Goal: Find specific page/section: Find specific page/section

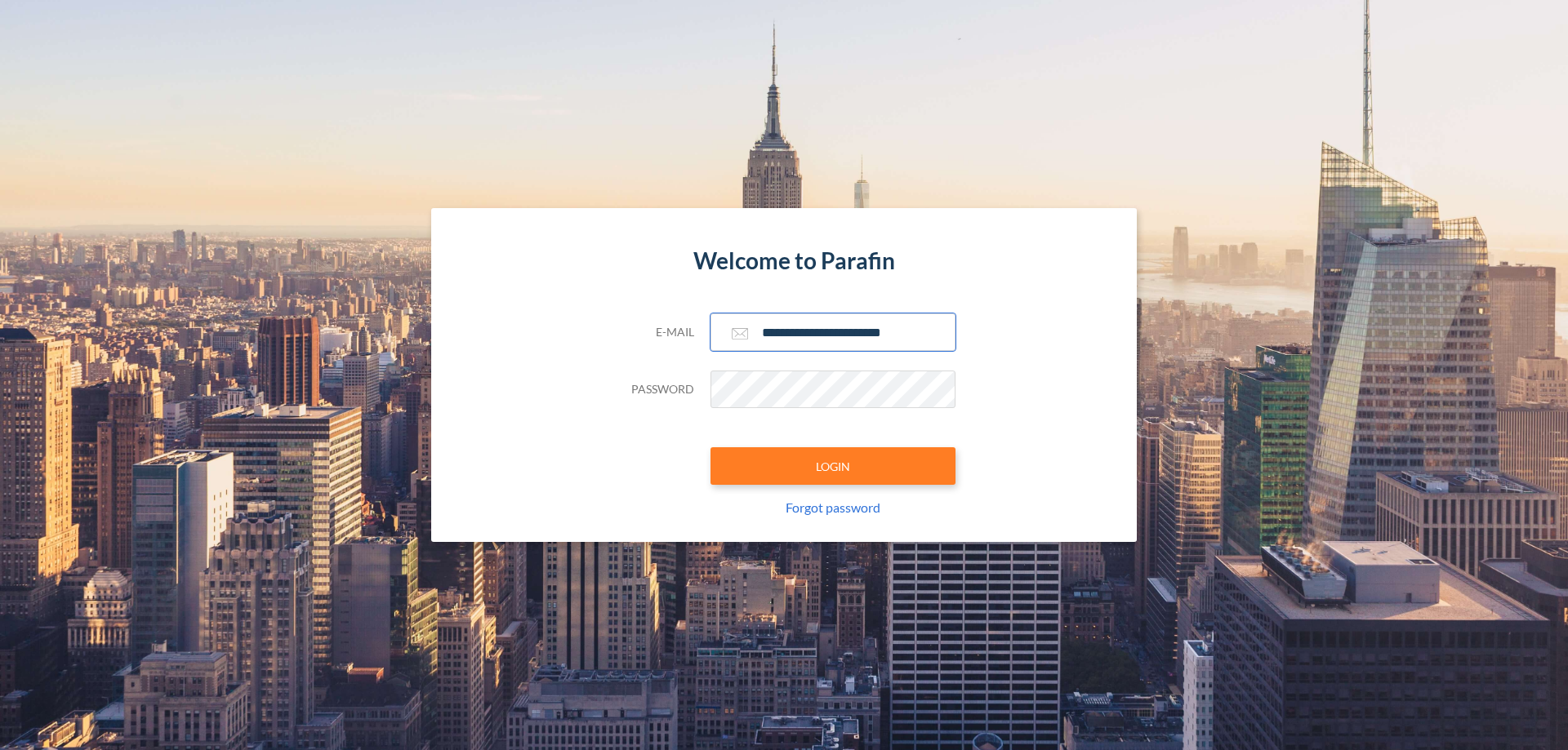
type input "**********"
click at [833, 467] on button "LOGIN" at bounding box center [833, 467] width 245 height 37
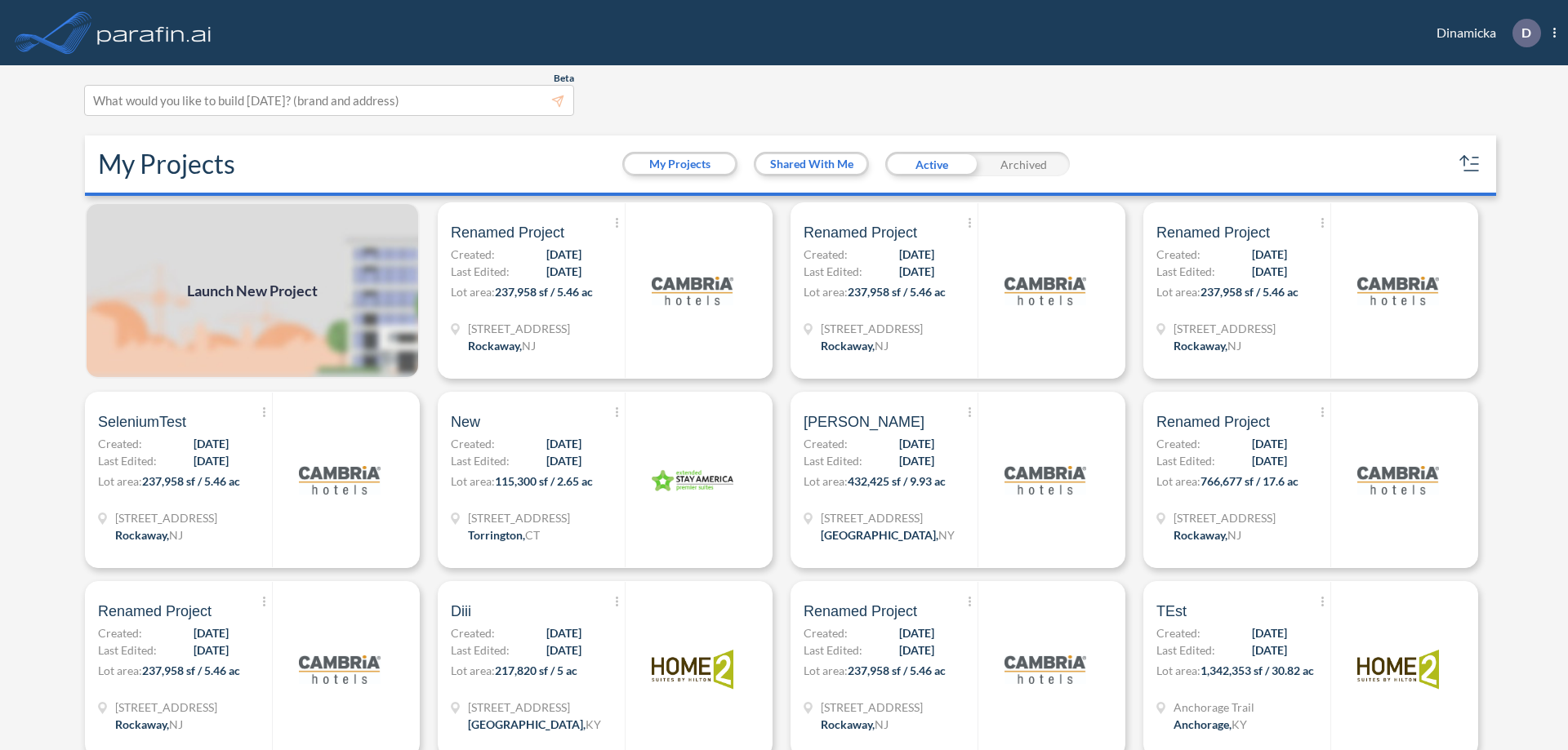
scroll to position [4, 0]
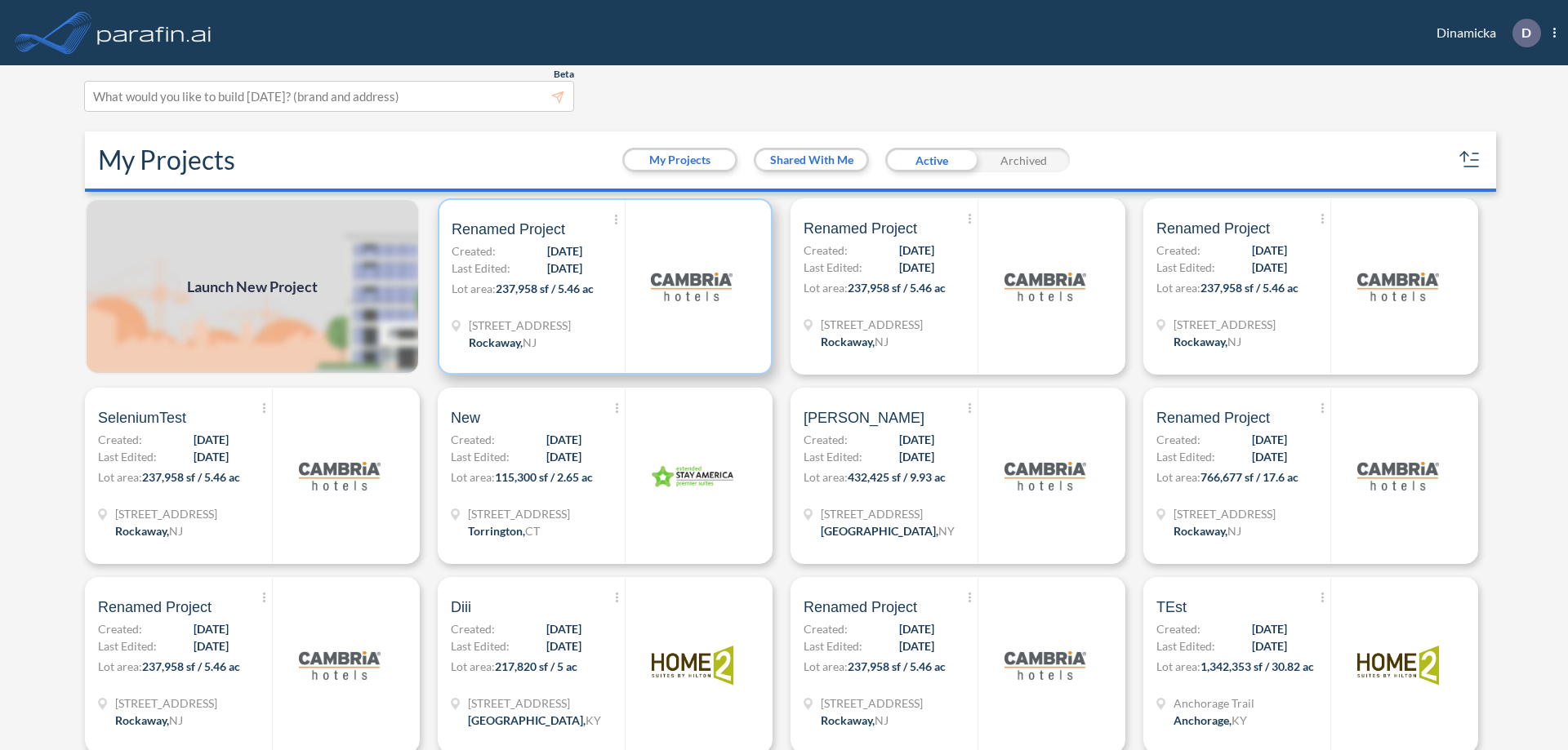
click at [602, 287] on p "Lot area: 237,958 sf / 5.46 ac" at bounding box center [537, 292] width 173 height 24
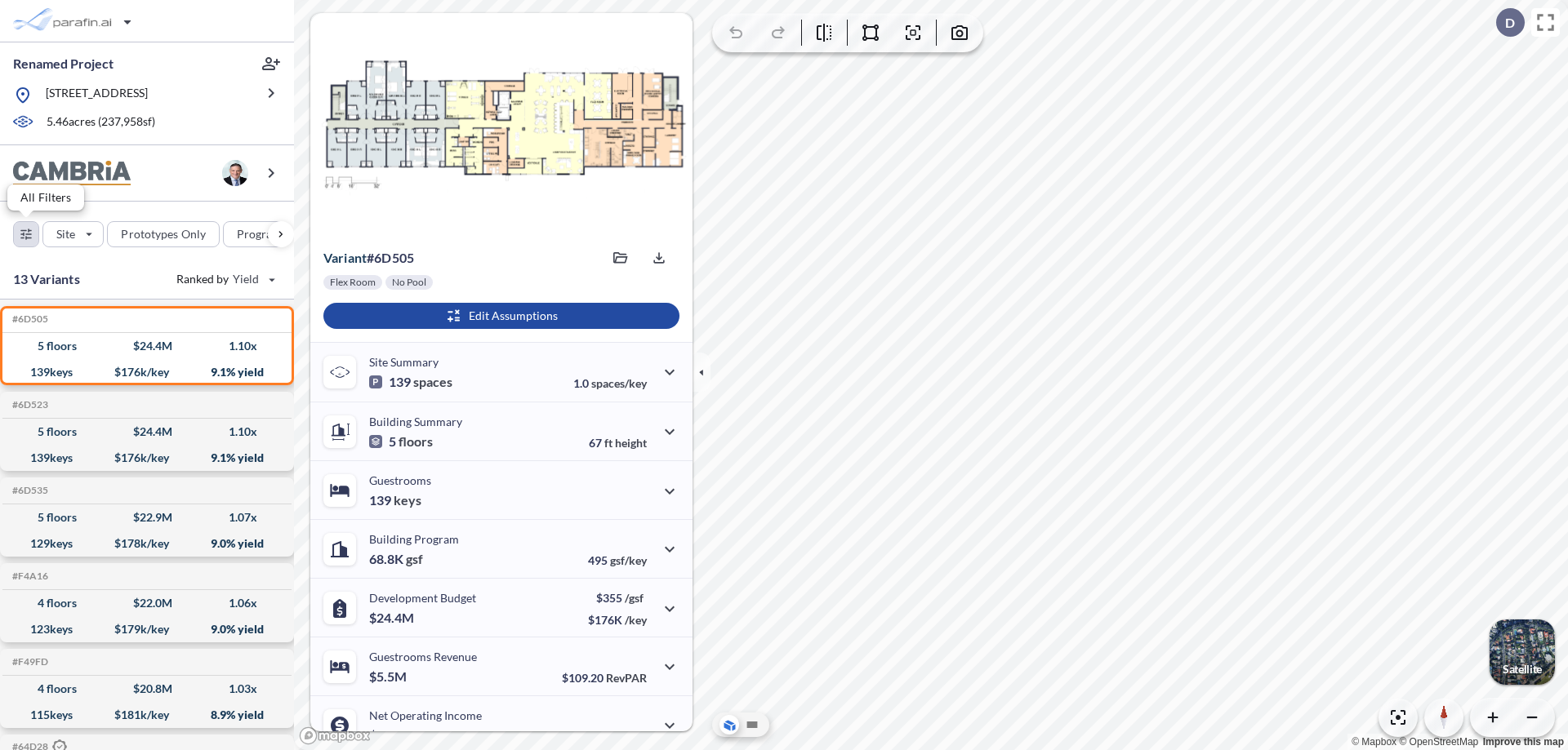
click at [26, 233] on div "button" at bounding box center [26, 234] width 25 height 25
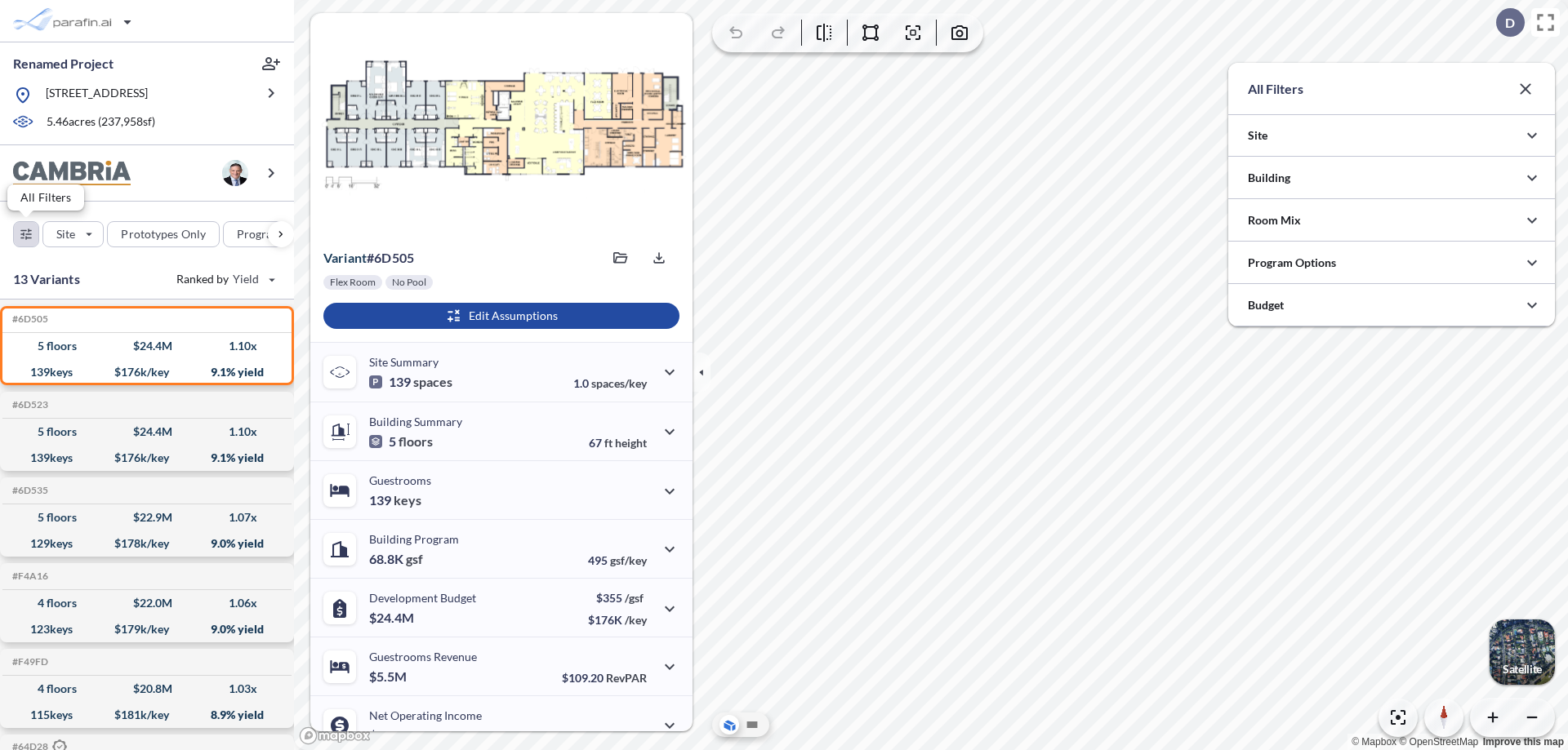
scroll to position [816547, 816166]
click at [1531, 178] on icon "button" at bounding box center [1531, 178] width 20 height 20
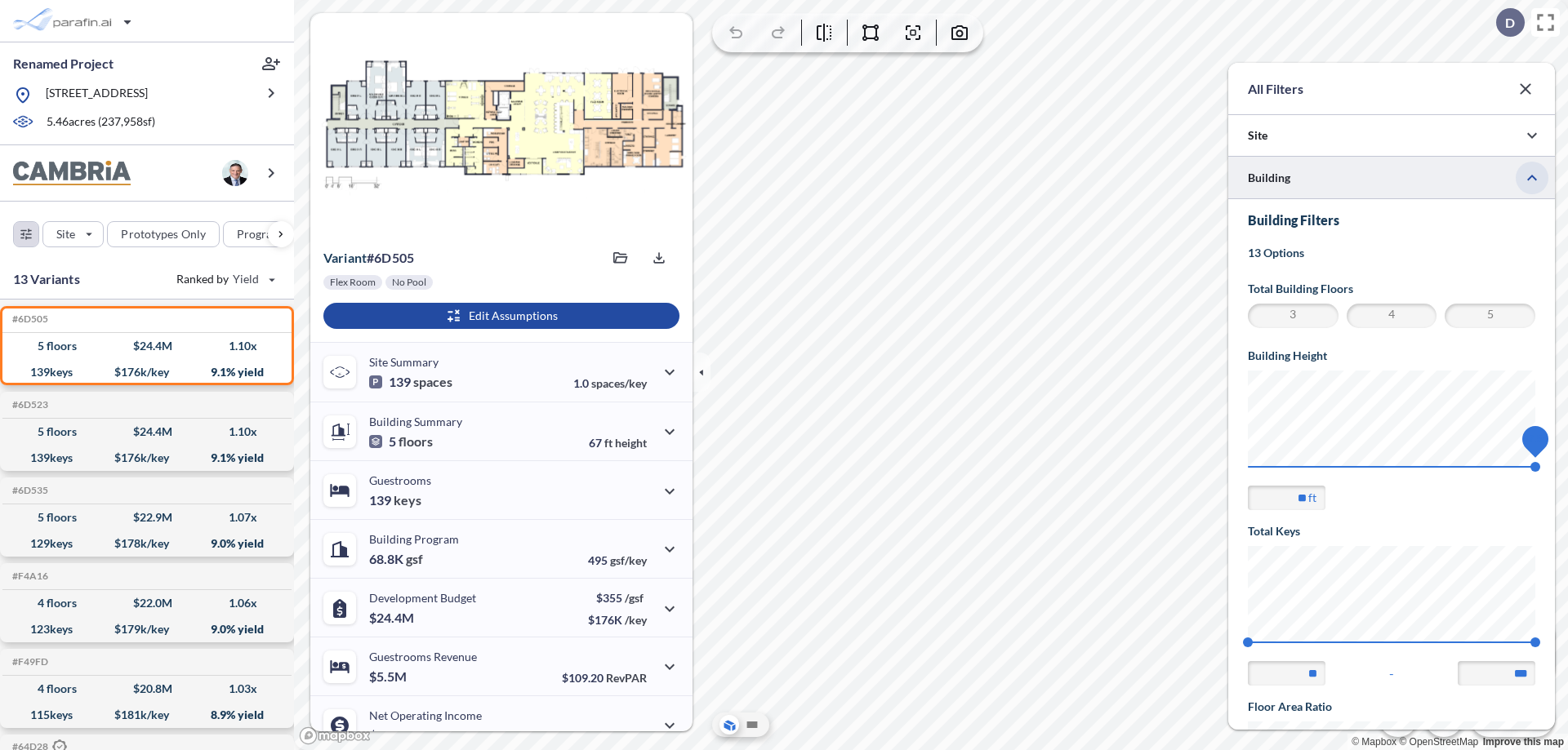
scroll to position [284, 0]
